Goal: Transaction & Acquisition: Purchase product/service

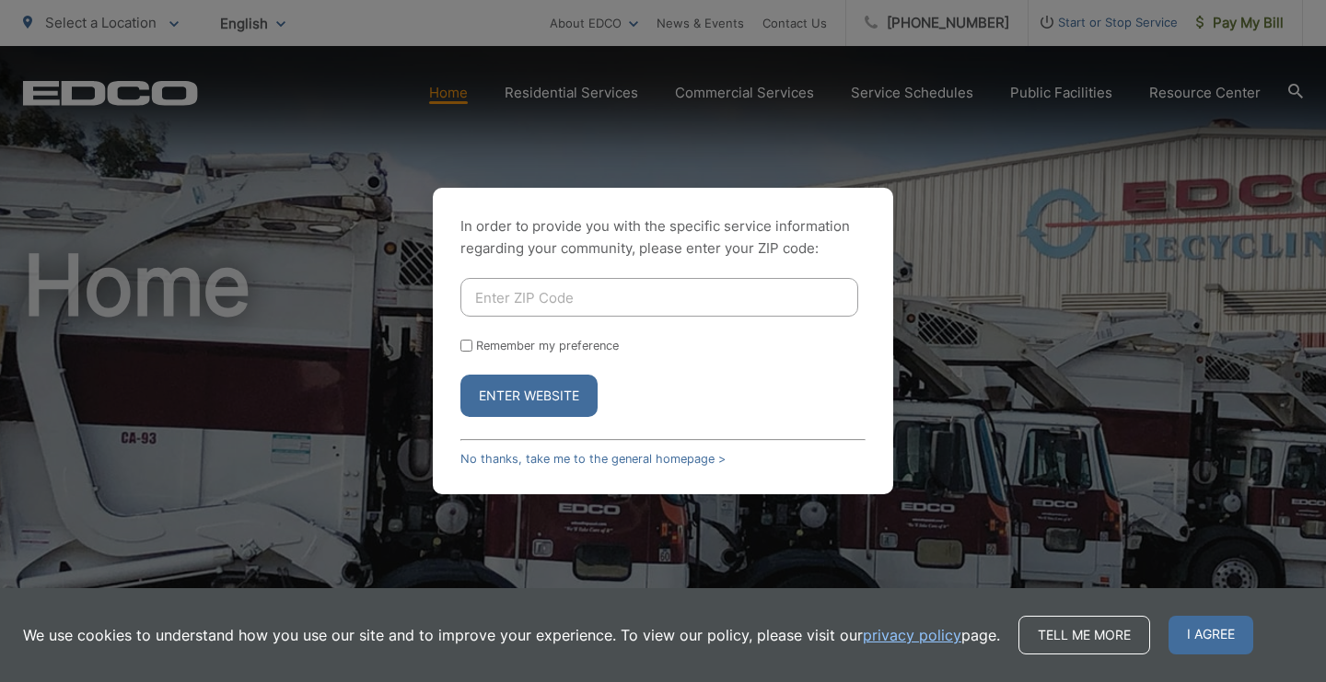
click at [602, 311] on input "Enter ZIP Code" at bounding box center [659, 297] width 398 height 39
type input "92028"
click at [460, 375] on button "Enter Website" at bounding box center [528, 396] width 137 height 42
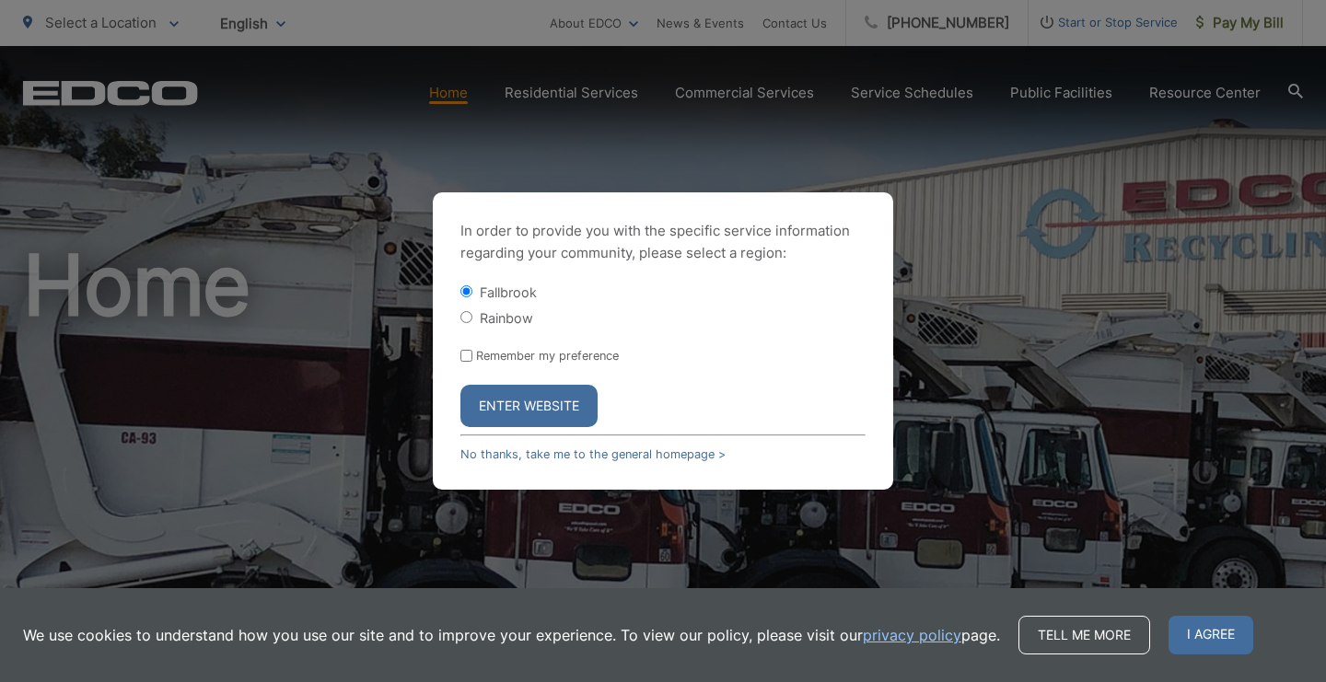
click at [535, 398] on button "Enter Website" at bounding box center [528, 406] width 137 height 42
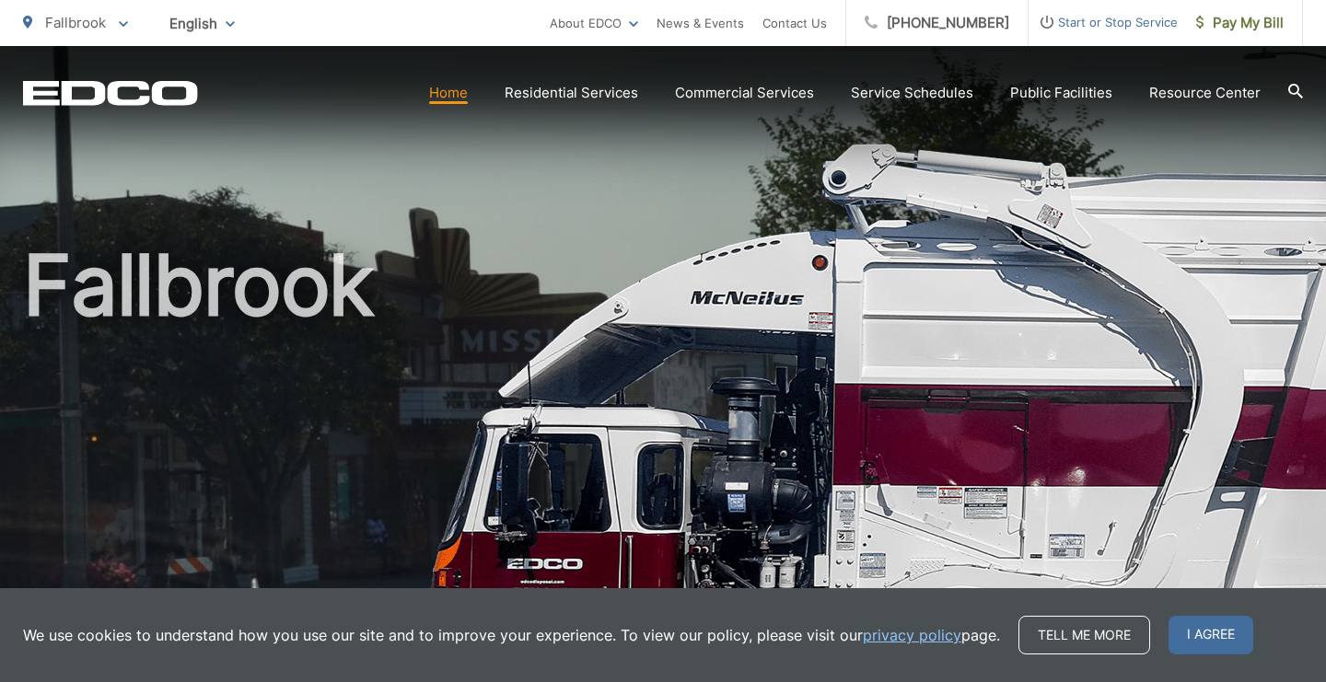
click at [1268, 15] on span "Pay My Bill" at bounding box center [1239, 23] width 87 height 22
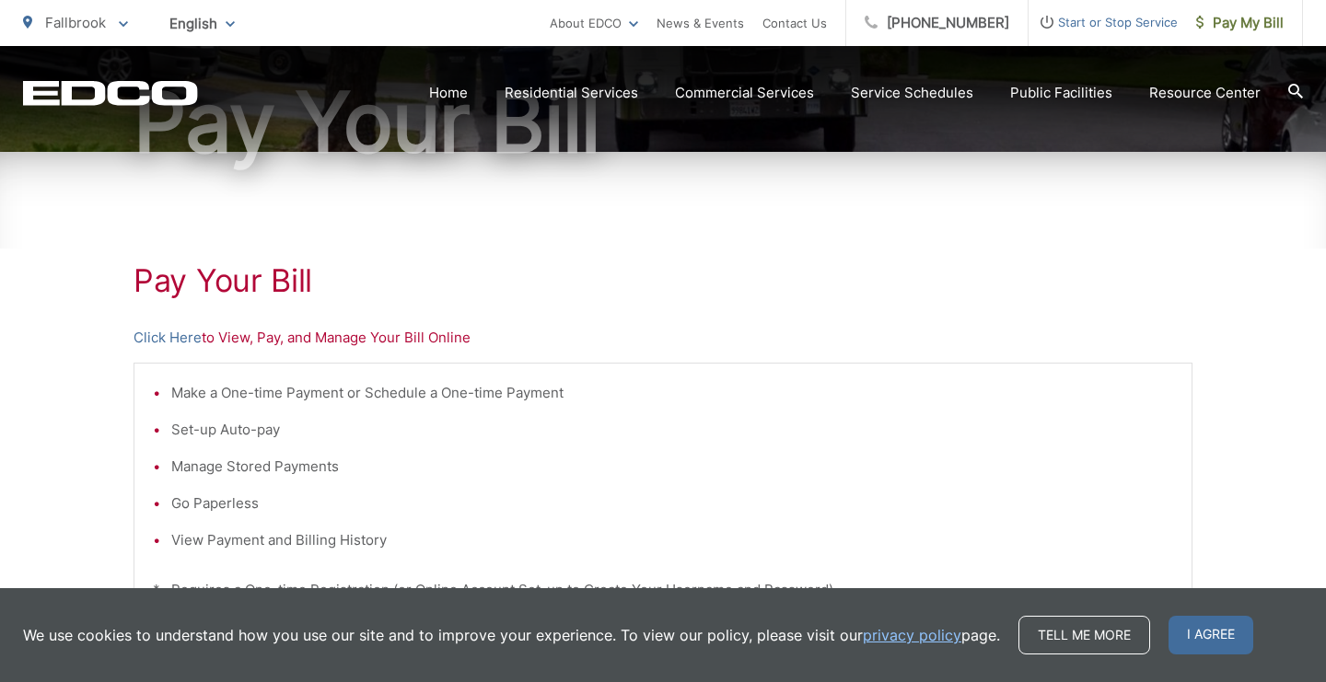
scroll to position [231, 0]
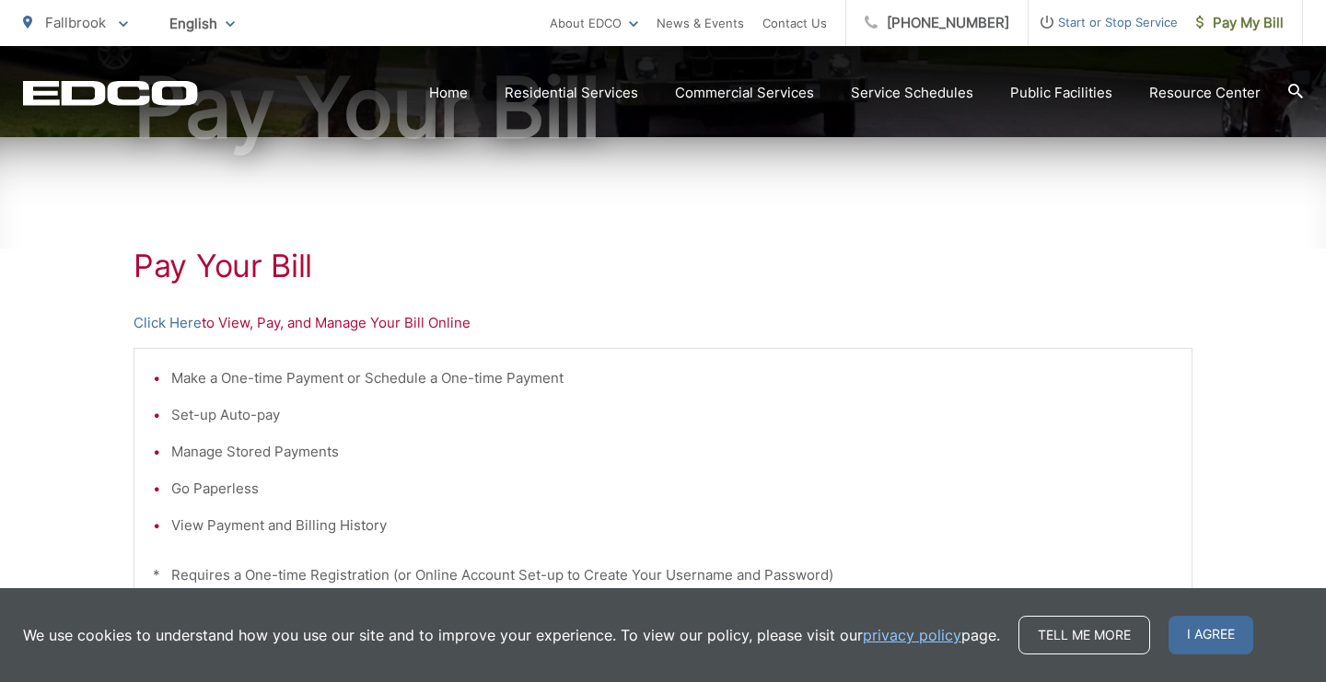
click at [238, 330] on p "Click Here to View, Pay, and Manage Your Bill Online" at bounding box center [662, 323] width 1059 height 22
click at [1228, 637] on span "I agree" at bounding box center [1210, 635] width 85 height 39
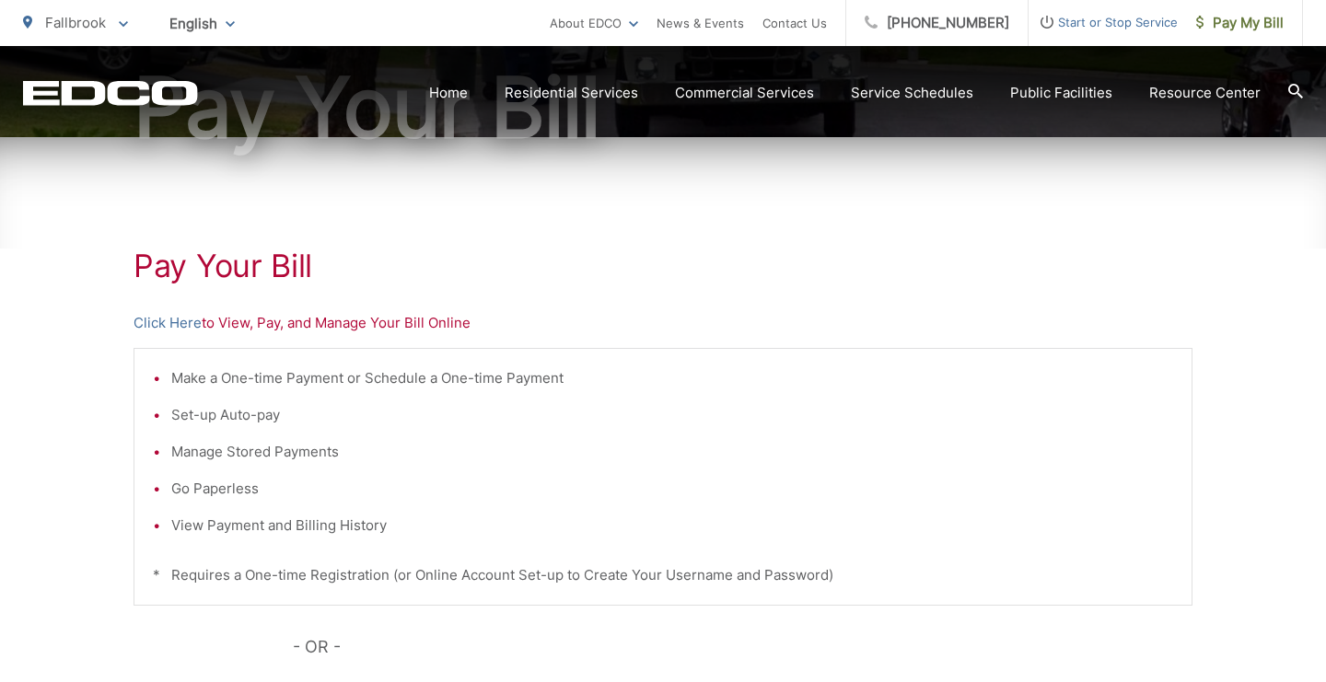
click at [351, 325] on p "Click Here to View, Pay, and Manage Your Bill Online" at bounding box center [662, 323] width 1059 height 22
click at [179, 331] on link "Click Here" at bounding box center [167, 323] width 68 height 22
